Goal: Information Seeking & Learning: Learn about a topic

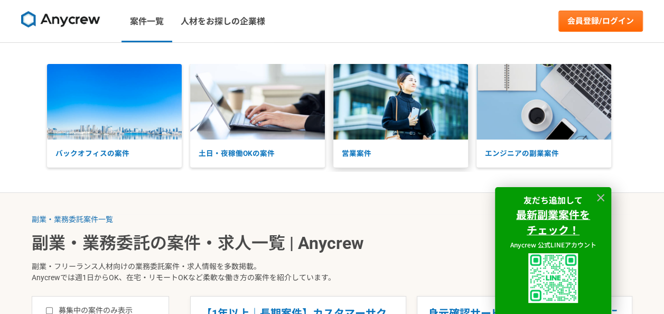
click at [399, 116] on img at bounding box center [400, 101] width 135 height 75
click at [597, 193] on icon at bounding box center [600, 198] width 12 height 12
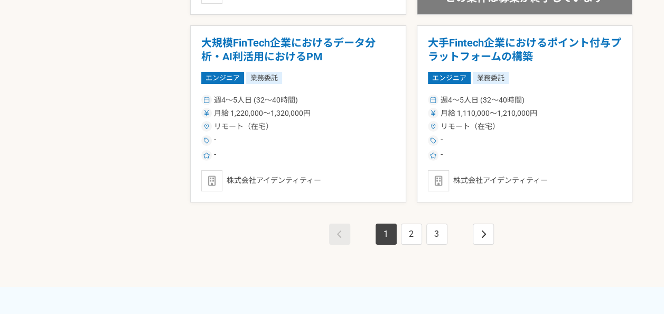
scroll to position [1948, 0]
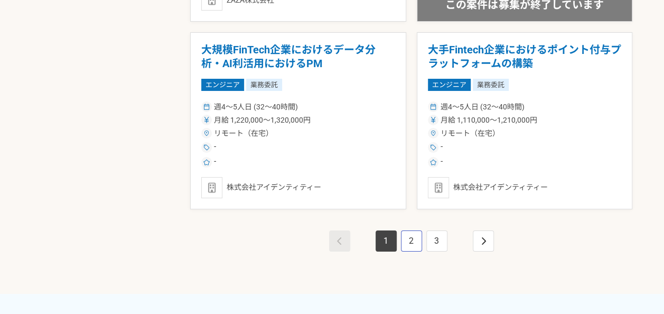
click at [402, 236] on link "2" at bounding box center [411, 240] width 21 height 21
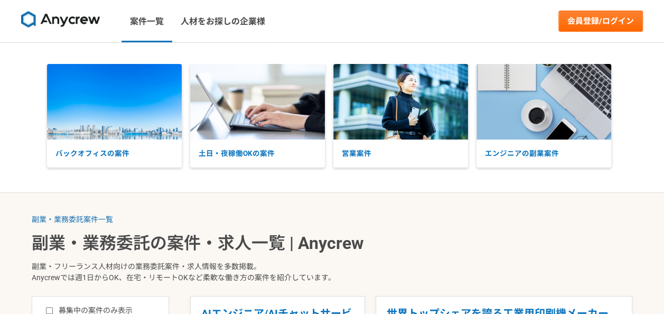
drag, startPoint x: 657, startPoint y: 27, endPoint x: 657, endPoint y: 62, distance: 34.8
drag, startPoint x: 657, startPoint y: 62, endPoint x: 649, endPoint y: 130, distance: 68.0
click at [649, 130] on div "バックオフィスの案件 土日・夜稼働OKの案件 営業案件 エンジニアの副業案件" at bounding box center [332, 117] width 664 height 107
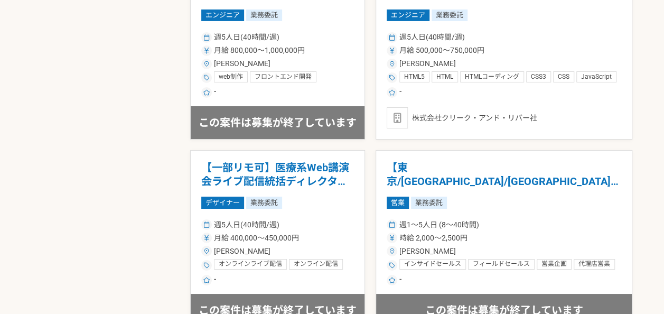
scroll to position [1969, 0]
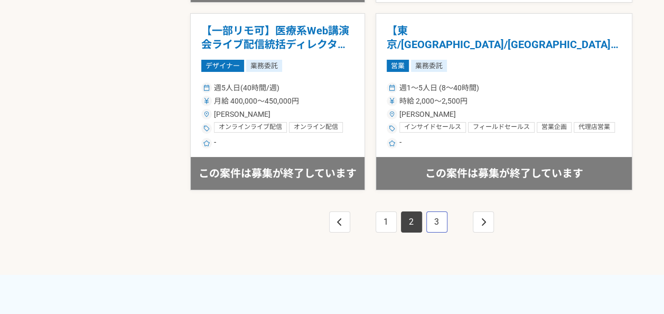
click at [436, 213] on link "3" at bounding box center [436, 221] width 21 height 21
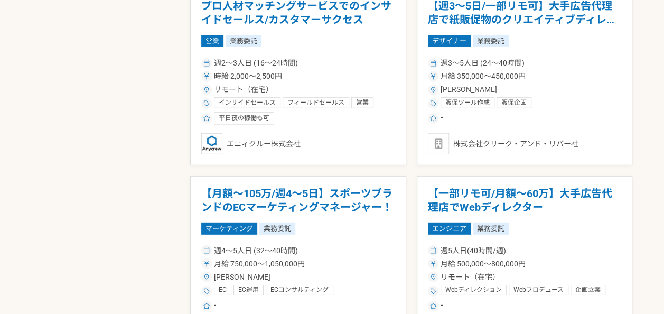
scroll to position [1447, 0]
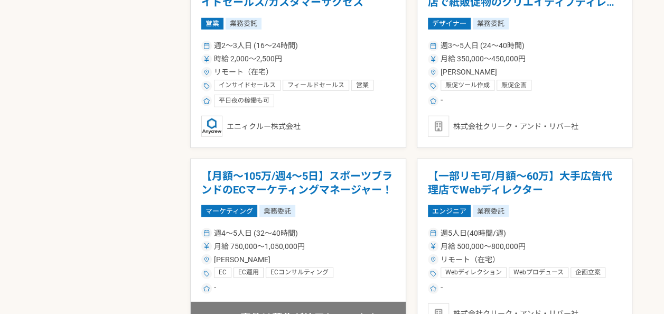
click at [283, 189] on h1 "【月額～105万/週4～5日】スポーツブランドのECマーケティングマネージャー！" at bounding box center [298, 182] width 194 height 27
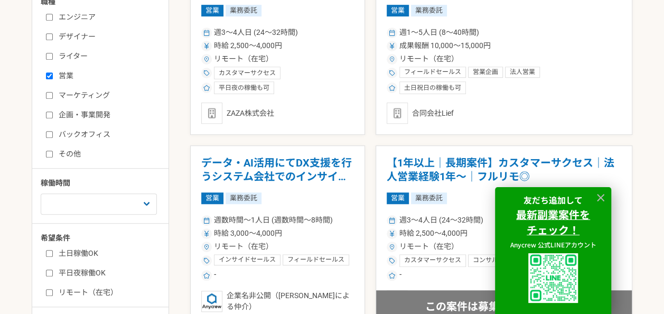
scroll to position [379, 0]
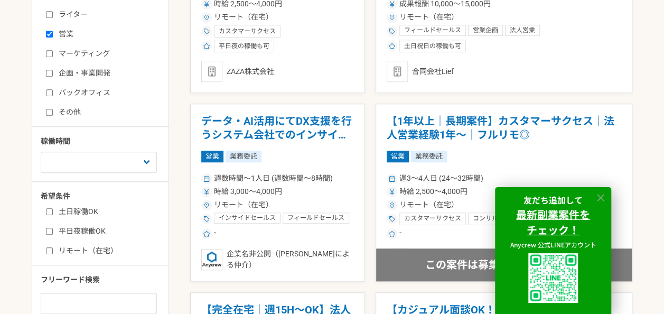
click at [604, 202] on icon at bounding box center [600, 198] width 12 height 12
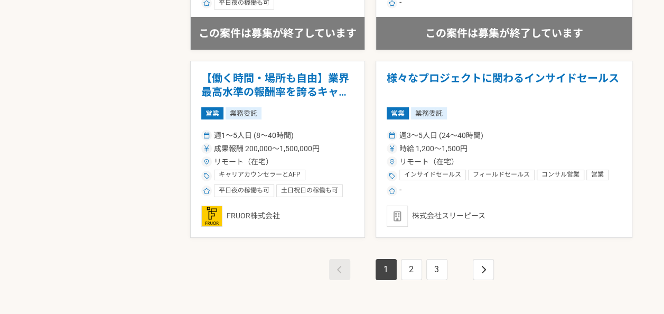
scroll to position [1935, 0]
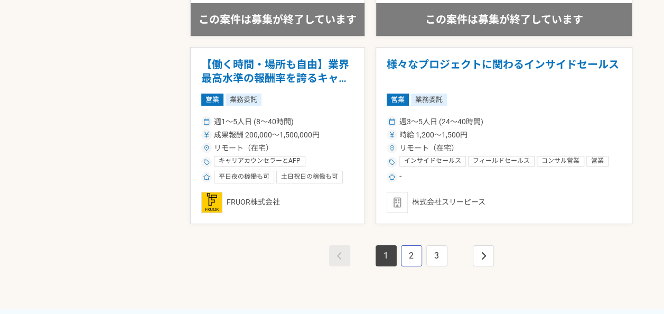
click at [416, 249] on link "2" at bounding box center [411, 255] width 21 height 21
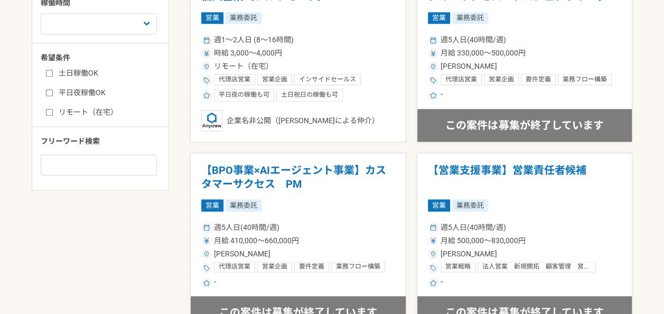
scroll to position [549, 0]
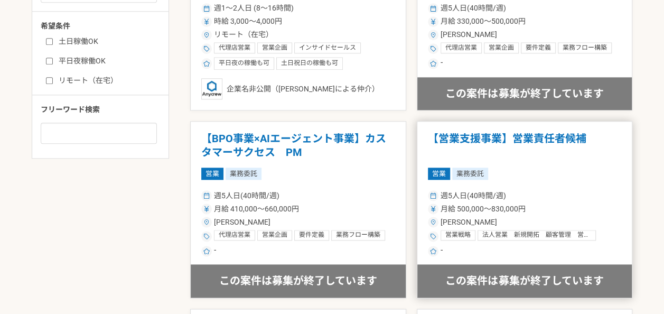
click at [478, 138] on h1 "【営業支援事業】営業責任者候補" at bounding box center [525, 145] width 194 height 27
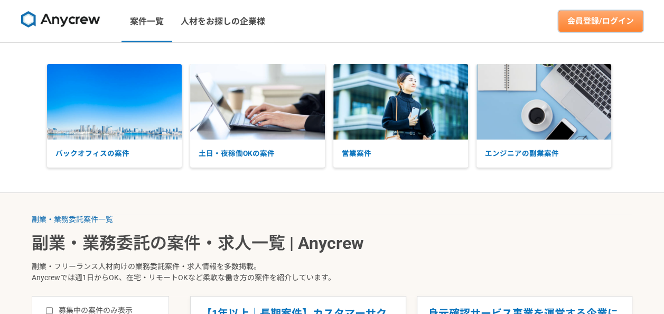
click at [591, 22] on link "会員登録/ログイン" at bounding box center [600, 21] width 84 height 21
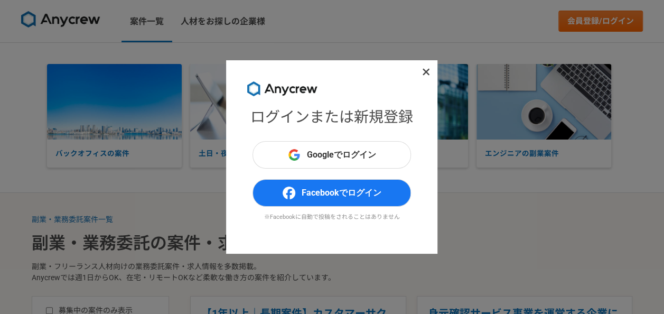
click at [422, 74] on icon at bounding box center [426, 72] width 8 height 11
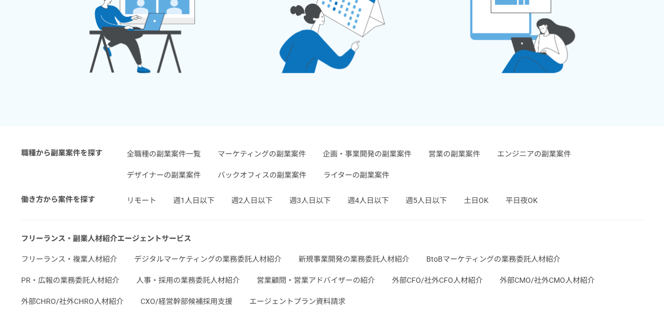
scroll to position [2469, 0]
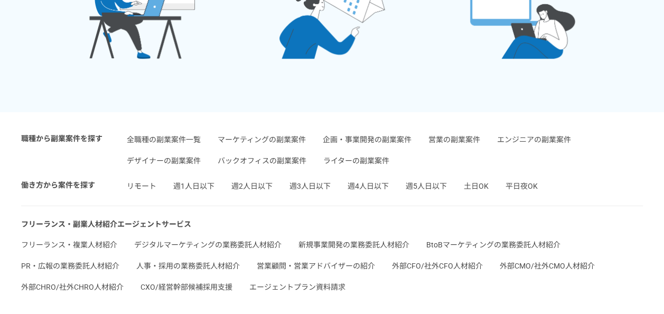
click at [369, 137] on link "企画・事業開発の副業案件" at bounding box center [367, 139] width 89 height 8
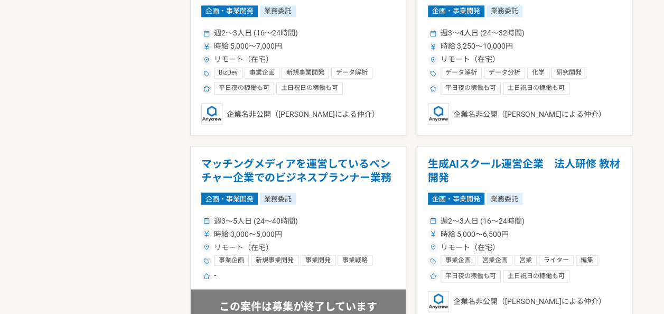
scroll to position [902, 0]
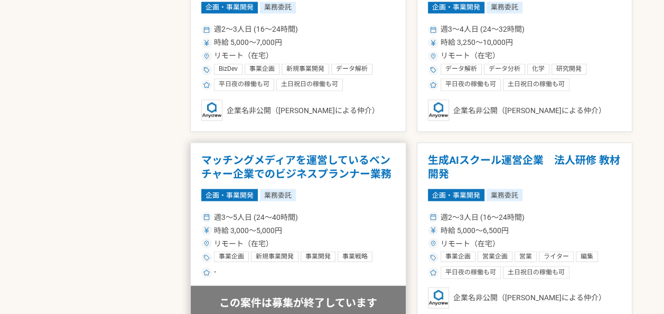
click at [288, 159] on h1 "マッチングメディアを運営しているベンチャー企業でのビジネスプランナー業務" at bounding box center [298, 166] width 194 height 27
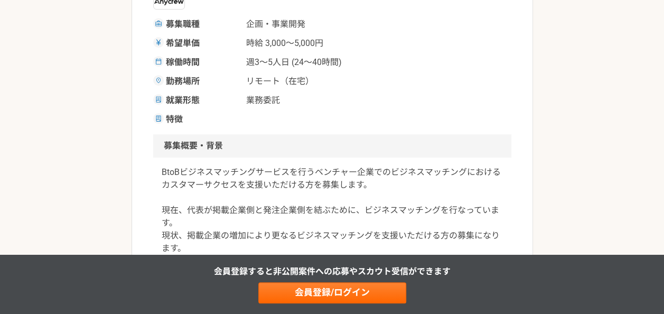
scroll to position [170, 0]
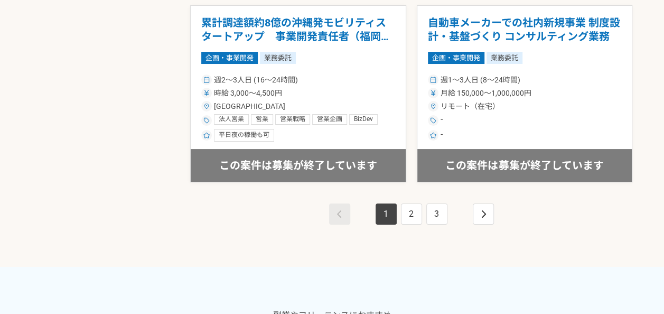
scroll to position [2013, 0]
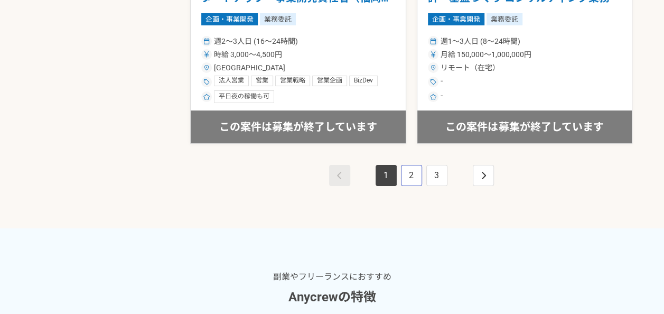
click at [405, 175] on link "2" at bounding box center [411, 175] width 21 height 21
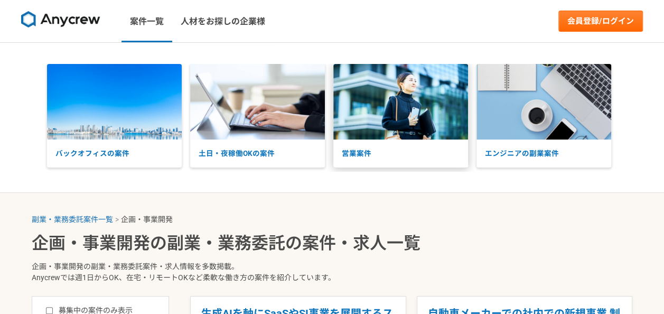
click at [422, 121] on img at bounding box center [400, 101] width 135 height 75
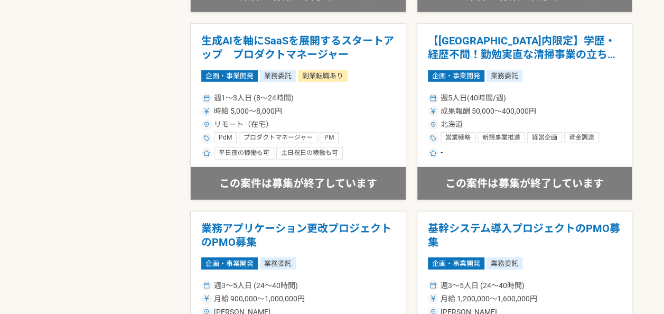
scroll to position [976, 0]
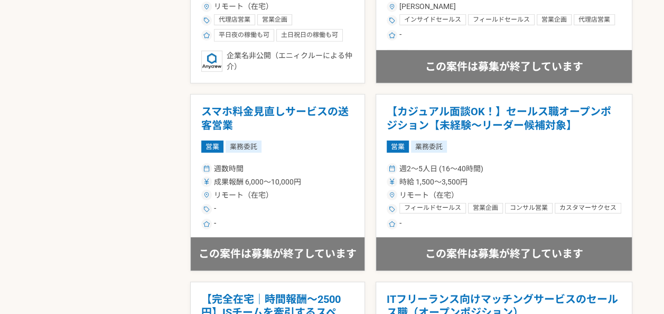
scroll to position [1140, 0]
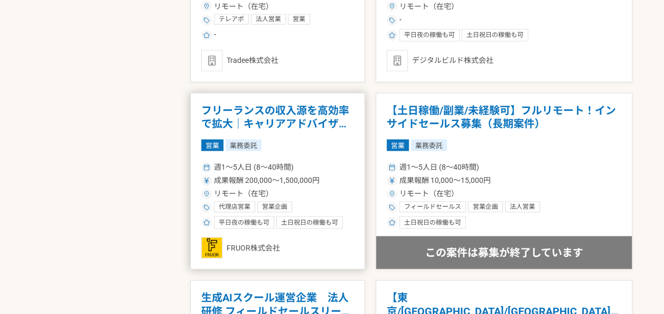
click at [316, 116] on h1 "フリーランスの収入源を高効率で拡大｜キャリアアドバイザー（完全リモート）" at bounding box center [277, 117] width 153 height 27
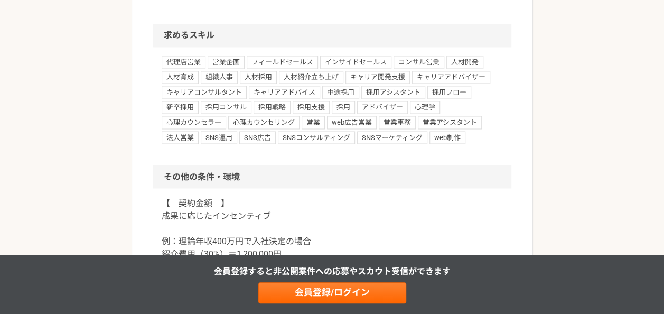
scroll to position [868, 0]
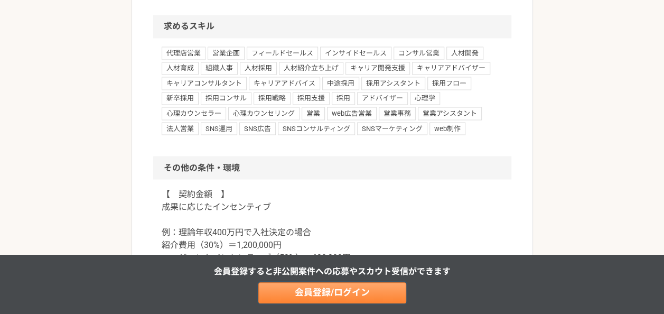
click at [336, 291] on link "会員登録/ログイン" at bounding box center [332, 292] width 148 height 21
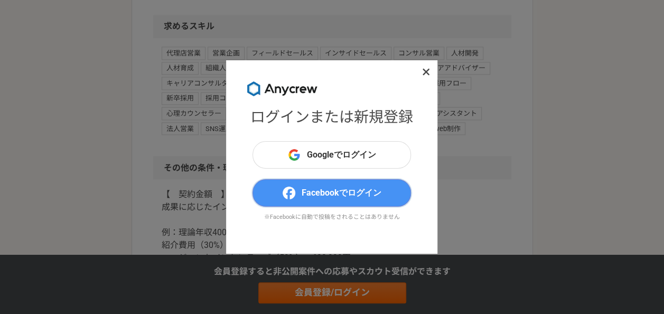
click at [325, 191] on span "Facebookでログイン" at bounding box center [341, 192] width 80 height 13
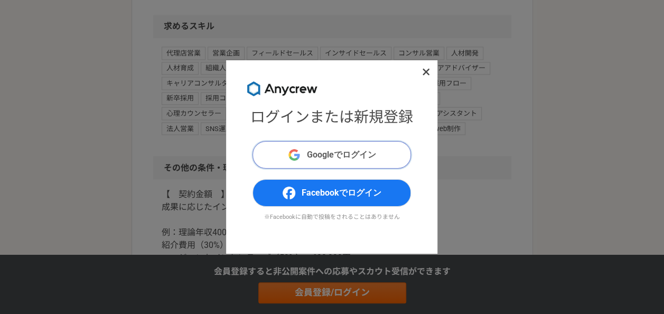
click at [324, 156] on span "Googleでログイン" at bounding box center [341, 154] width 69 height 13
click at [422, 72] on icon at bounding box center [426, 72] width 8 height 11
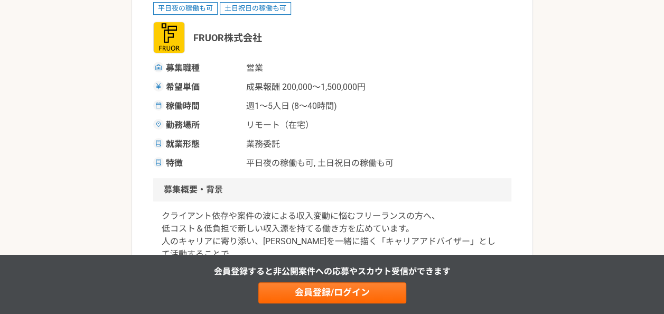
scroll to position [0, 0]
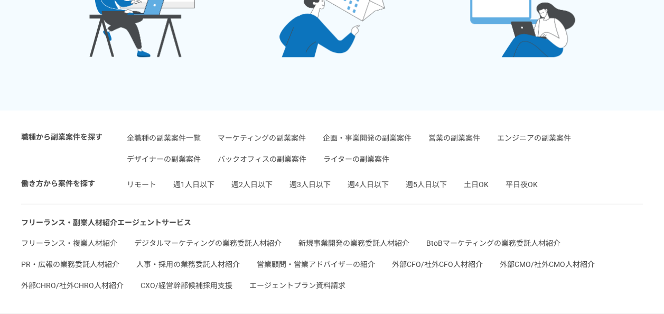
scroll to position [2556, 0]
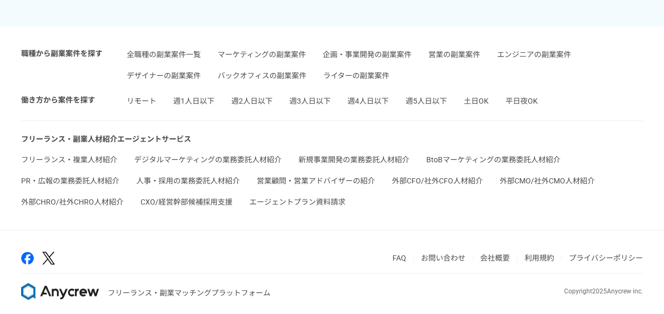
click at [305, 176] on link "営業顧問・営業アドバイザーの紹介" at bounding box center [316, 180] width 118 height 8
click at [179, 50] on link "全職種の副業案件一覧" at bounding box center [164, 54] width 74 height 8
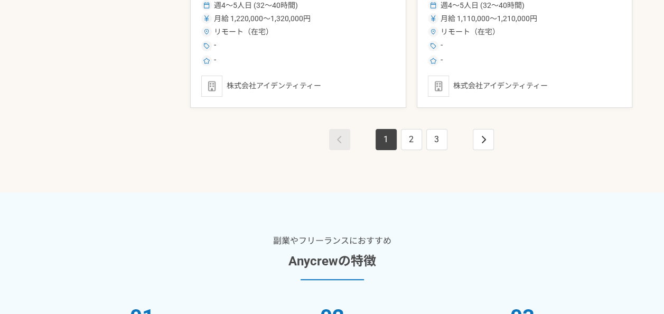
scroll to position [2035, 0]
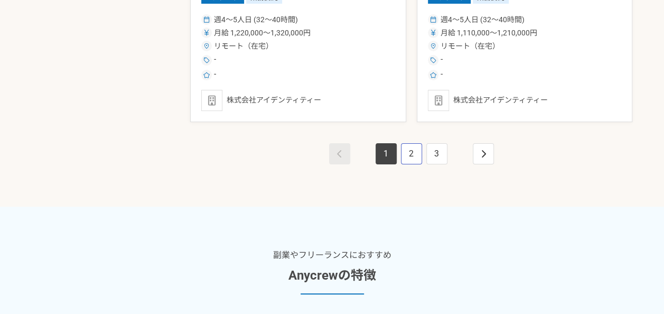
click at [410, 149] on link "2" at bounding box center [411, 153] width 21 height 21
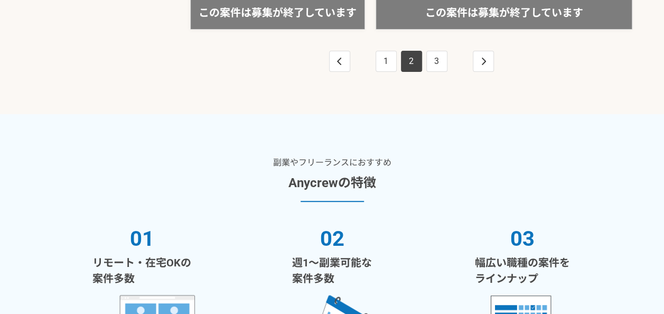
scroll to position [2448, 0]
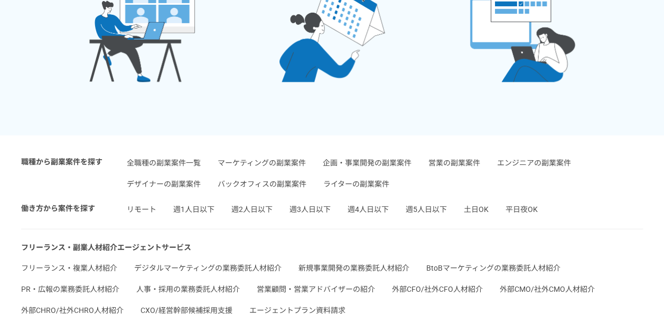
click at [450, 158] on link "営業の副業案件" at bounding box center [454, 162] width 52 height 8
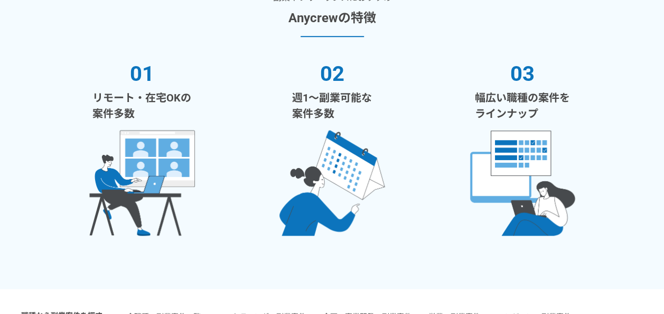
scroll to position [2556, 0]
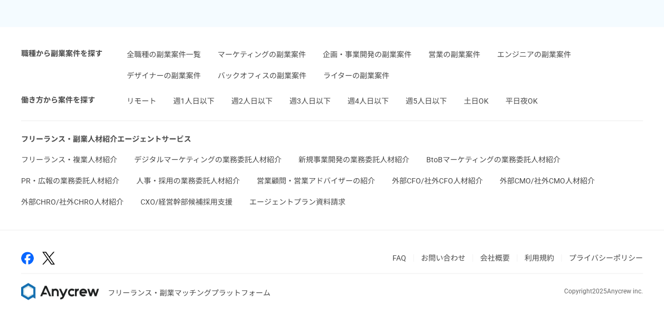
click at [269, 50] on link "マーケティングの副業案件" at bounding box center [261, 54] width 88 height 8
click at [359, 50] on link "企画・事業開発の副業案件" at bounding box center [367, 54] width 89 height 8
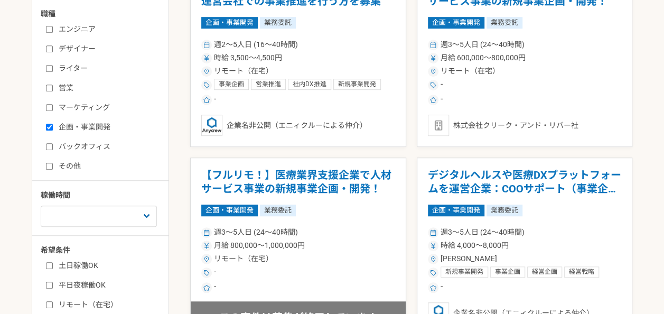
scroll to position [339, 0]
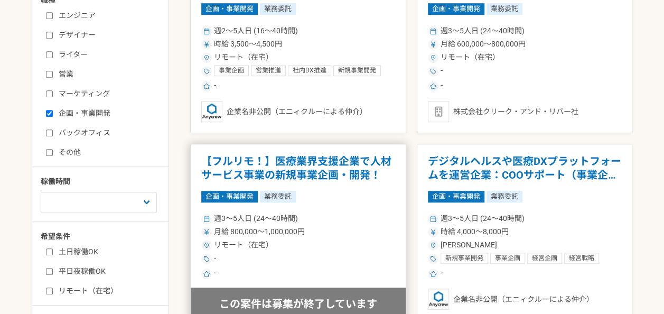
click at [321, 156] on h1 "【フルリモ！】医療業界支援企業で人材サービス事業の新規事業企画・開発！" at bounding box center [298, 168] width 194 height 27
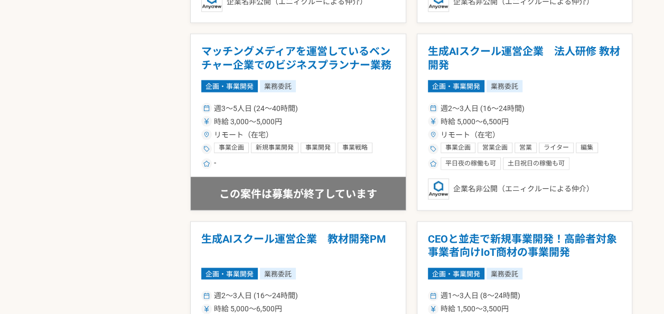
scroll to position [1004, 0]
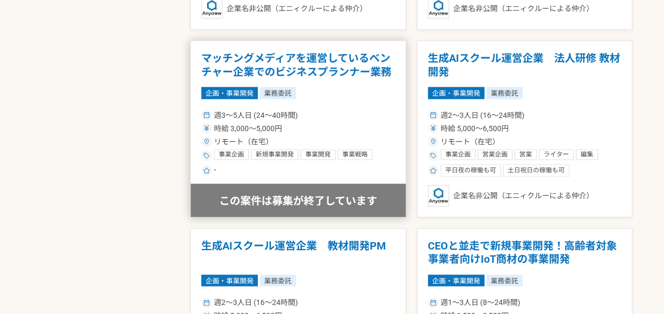
click at [321, 71] on h1 "マッチングメディアを運営しているベンチャー企業でのビジネスプランナー業務" at bounding box center [298, 65] width 194 height 27
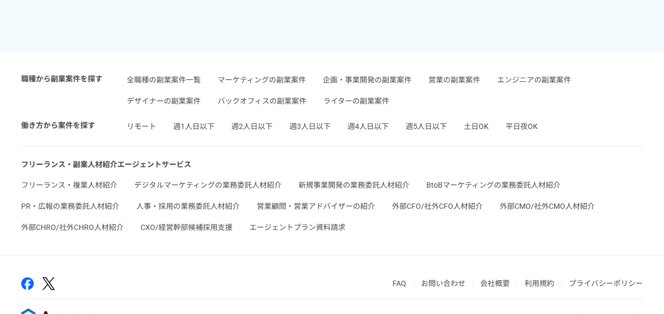
scroll to position [2556, 0]
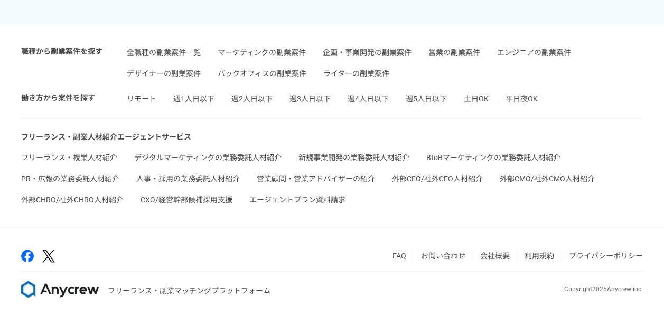
click at [65, 153] on link "フリーランス・複業人材紹介" at bounding box center [69, 157] width 96 height 8
click at [432, 94] on link "週5人日以下" at bounding box center [425, 98] width 41 height 8
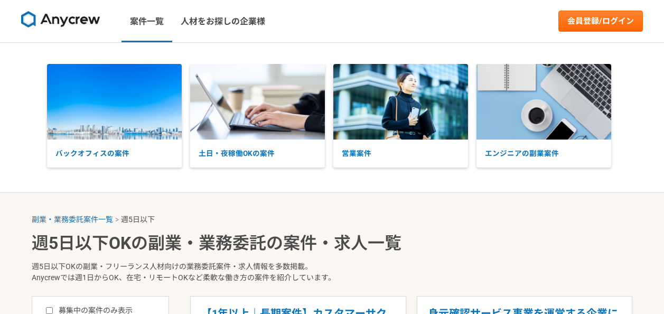
select select "5"
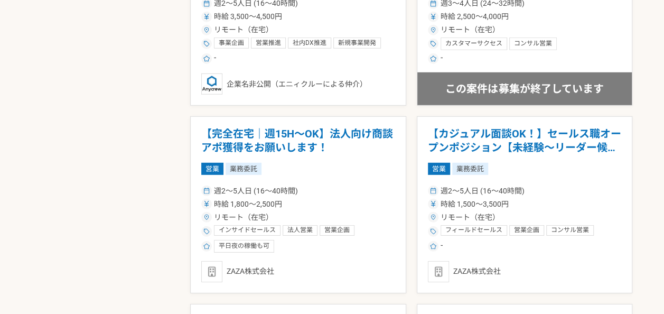
scroll to position [1500, 0]
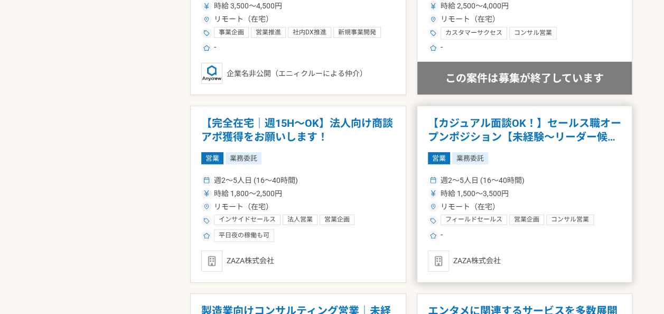
click at [491, 133] on h1 "【カジュアル面談OK！】セールス職オープンポジション【未経験〜リーダー候補対象】" at bounding box center [525, 130] width 194 height 27
